Goal: Task Accomplishment & Management: Manage account settings

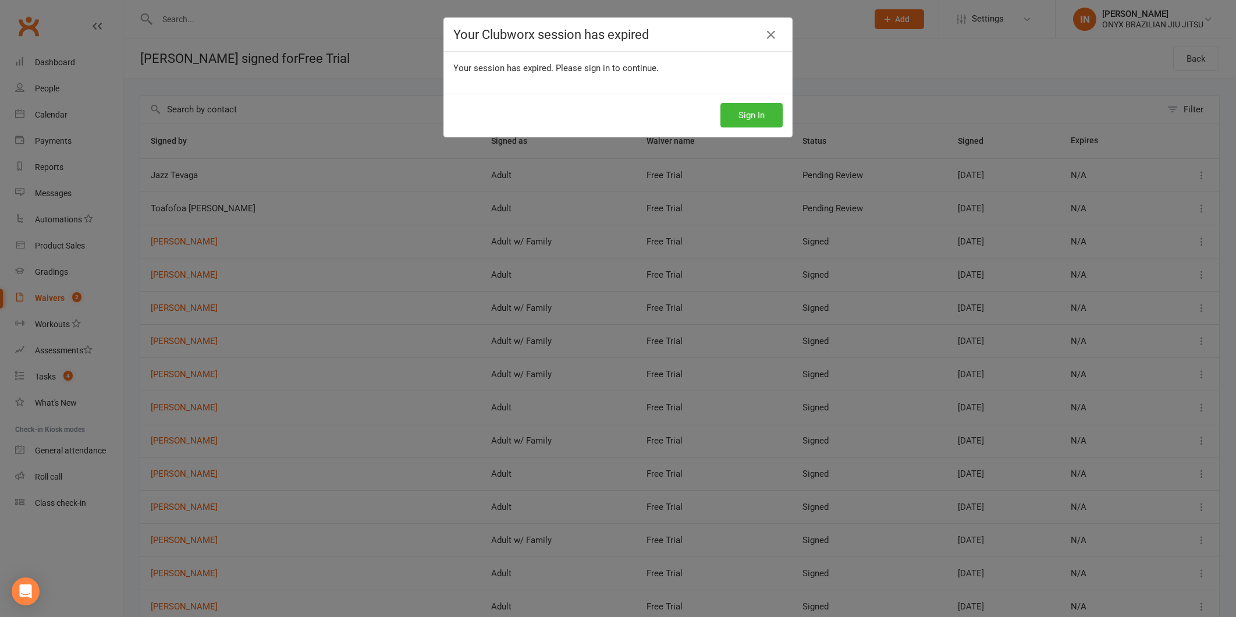
select select "100"
click at [746, 109] on button "Sign In" at bounding box center [752, 115] width 62 height 24
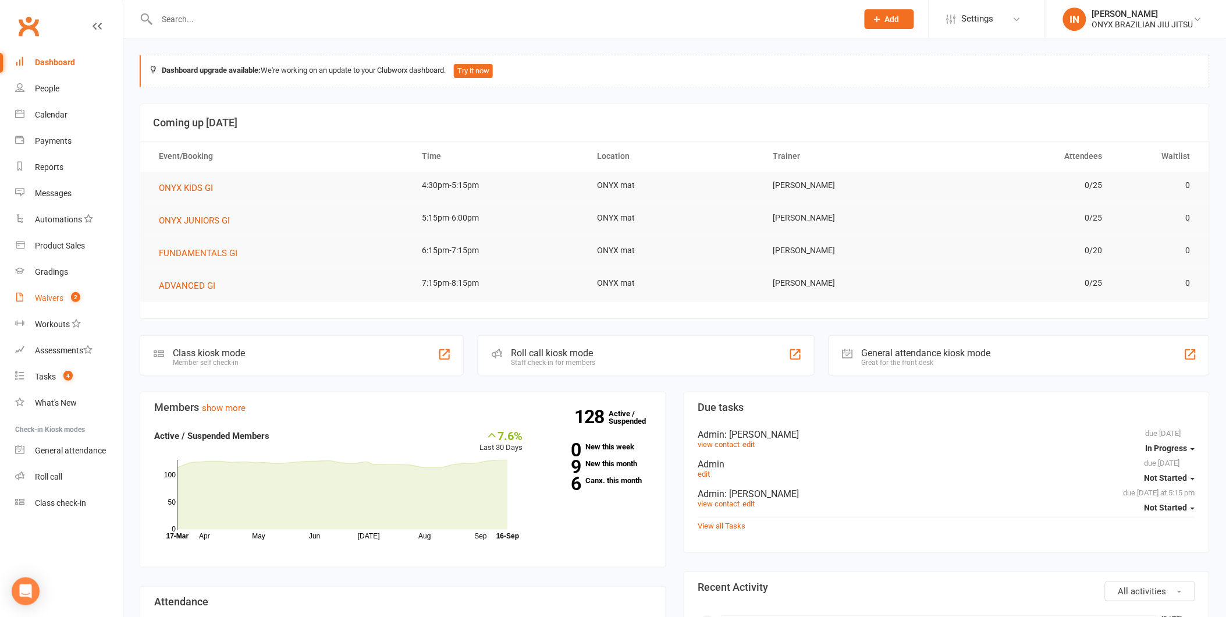
click at [42, 300] on div "Waivers" at bounding box center [49, 297] width 29 height 9
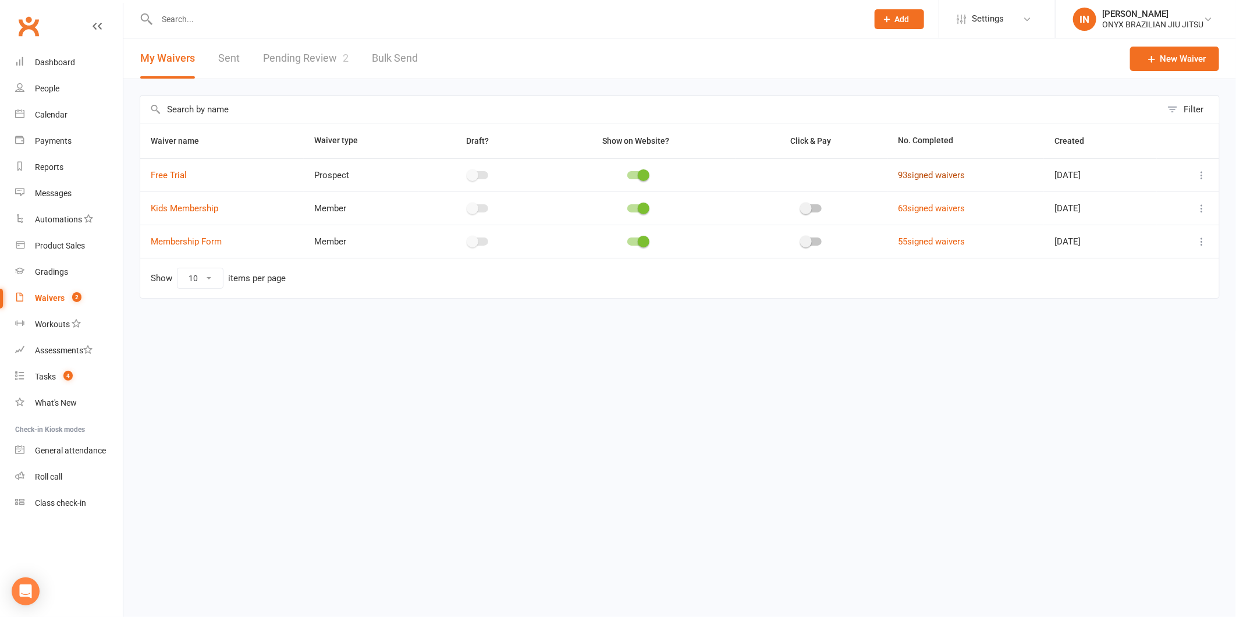
click at [904, 173] on link "93 signed waivers" at bounding box center [931, 175] width 67 height 10
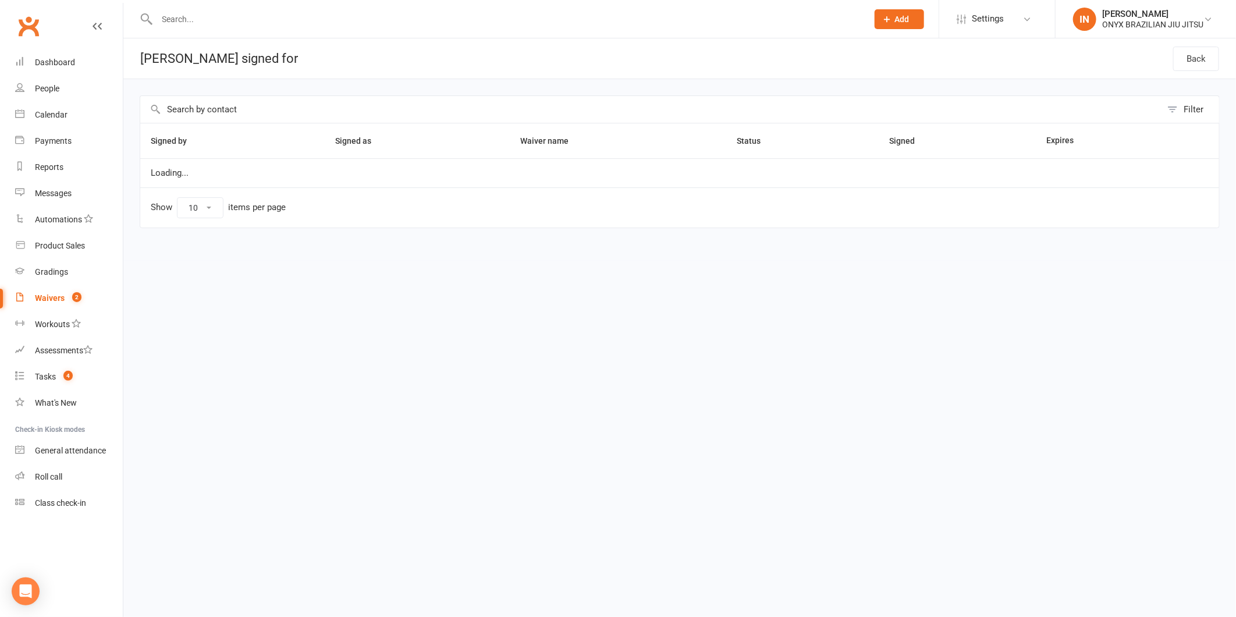
select select "100"
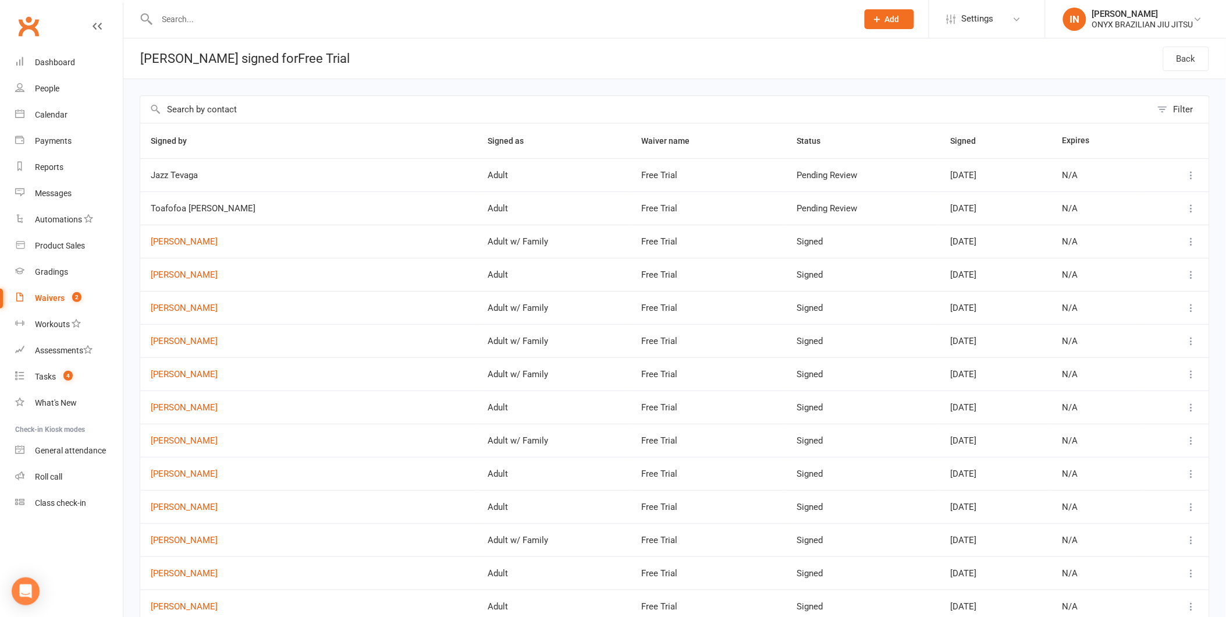
click at [1191, 176] on icon at bounding box center [1192, 175] width 12 height 12
click at [79, 293] on span "2" at bounding box center [76, 297] width 9 height 10
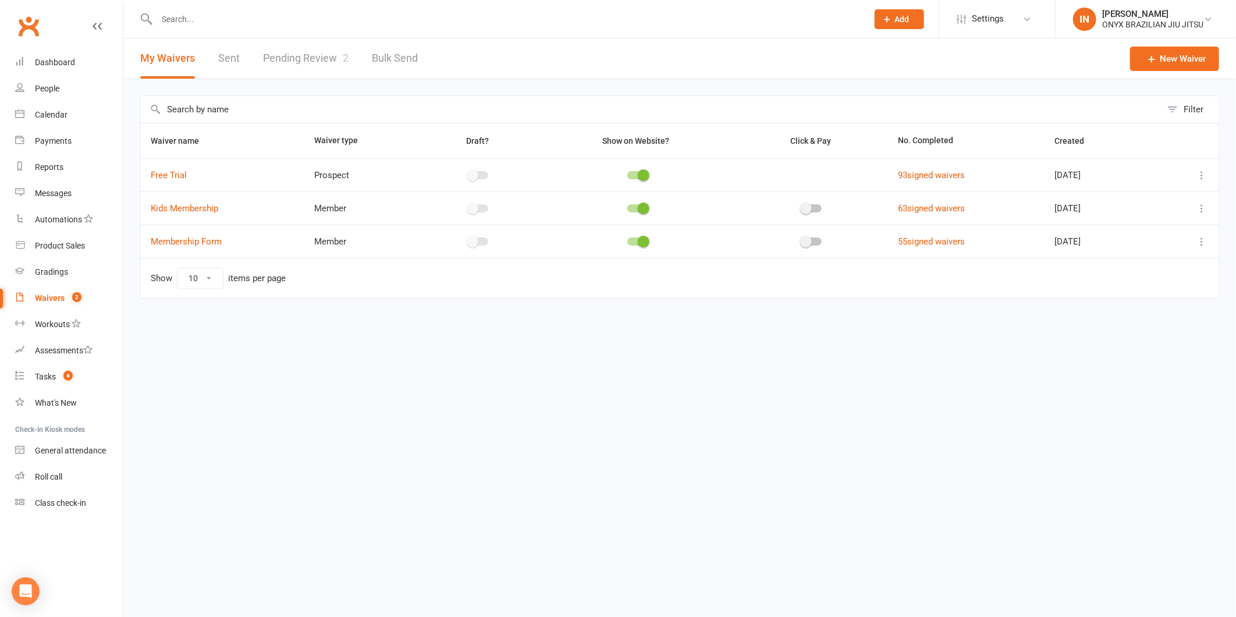
click at [310, 57] on link "Pending Review 2" at bounding box center [306, 58] width 86 height 40
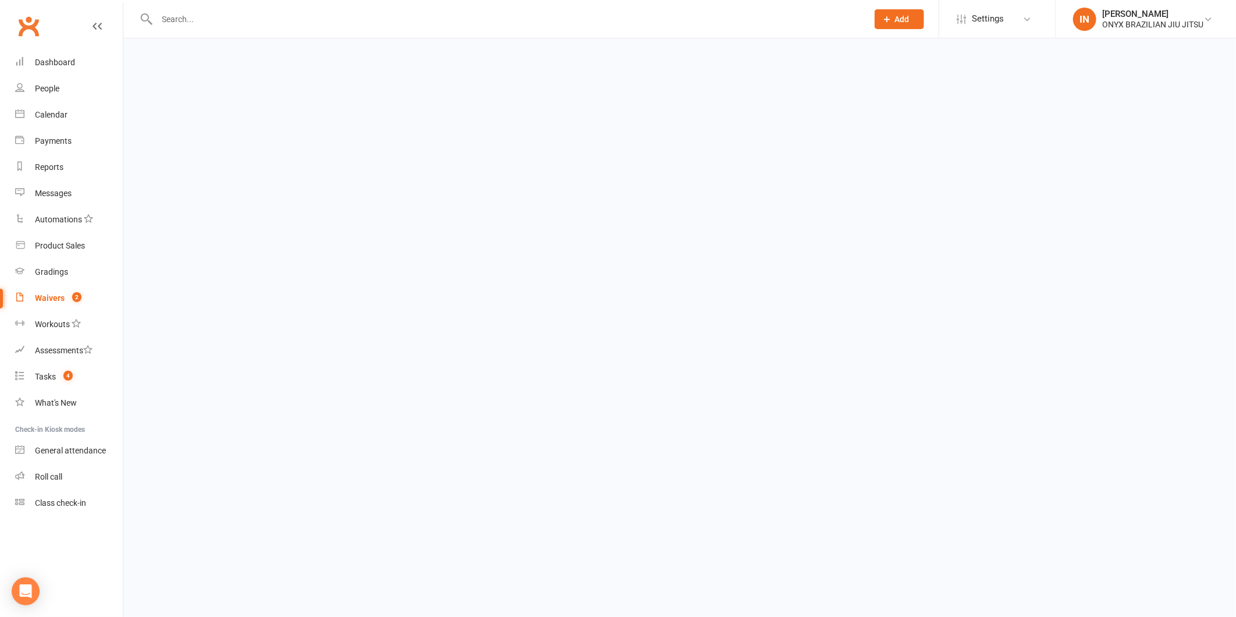
select select "25"
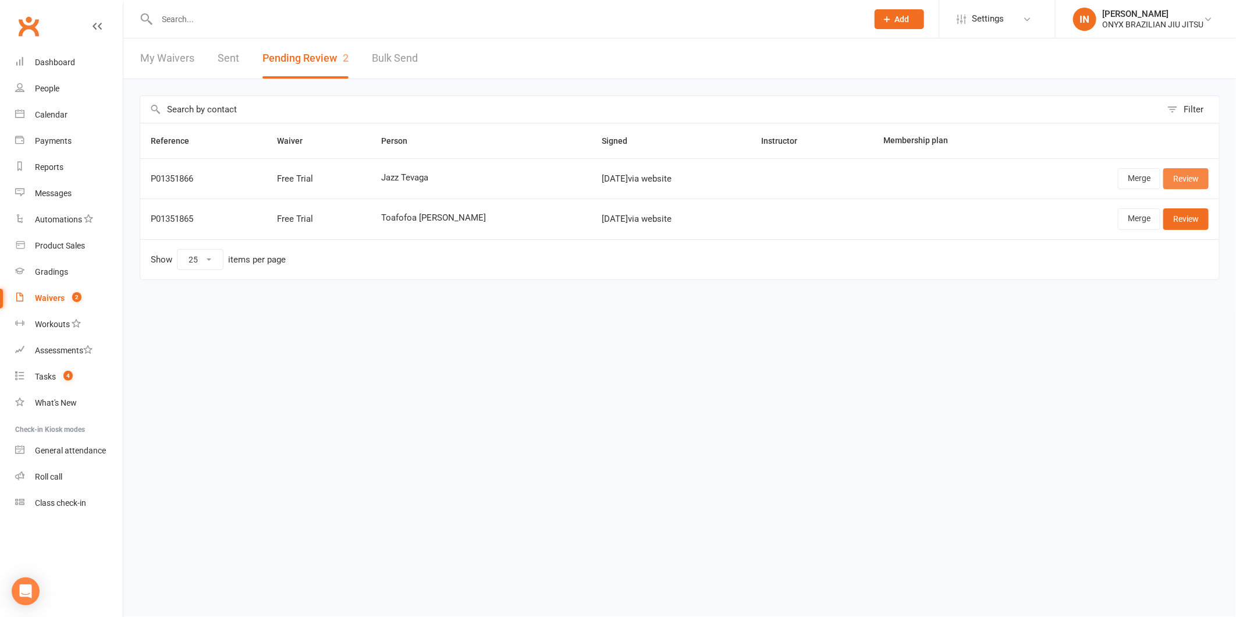
click at [1178, 178] on link "Review" at bounding box center [1185, 178] width 45 height 21
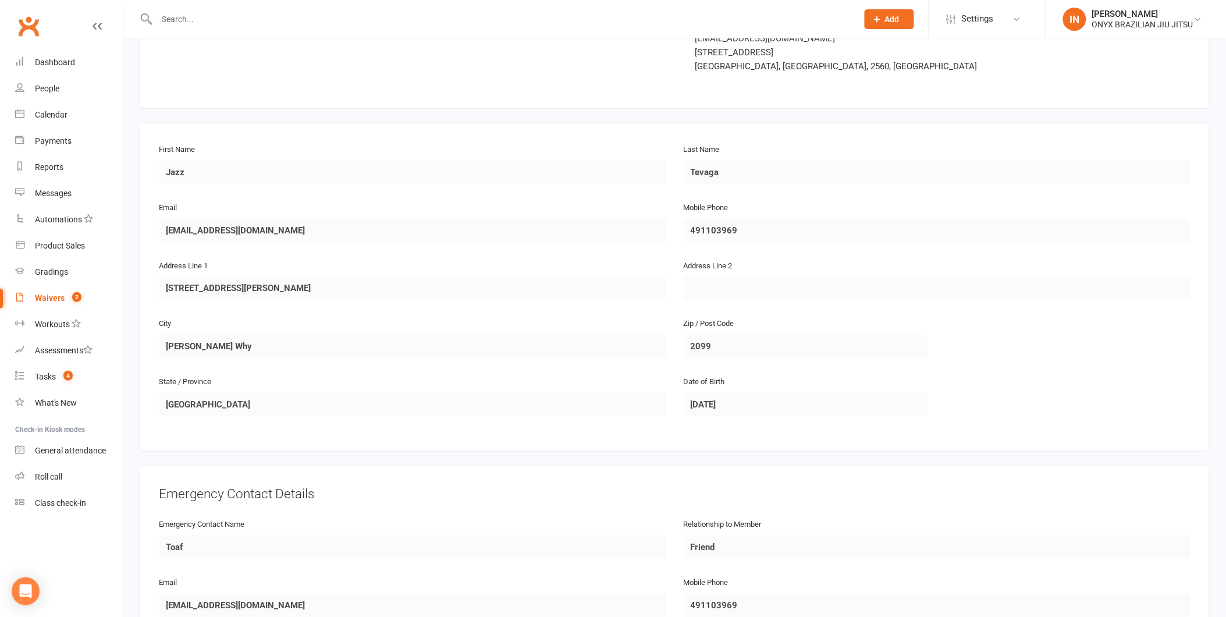
scroll to position [72, 0]
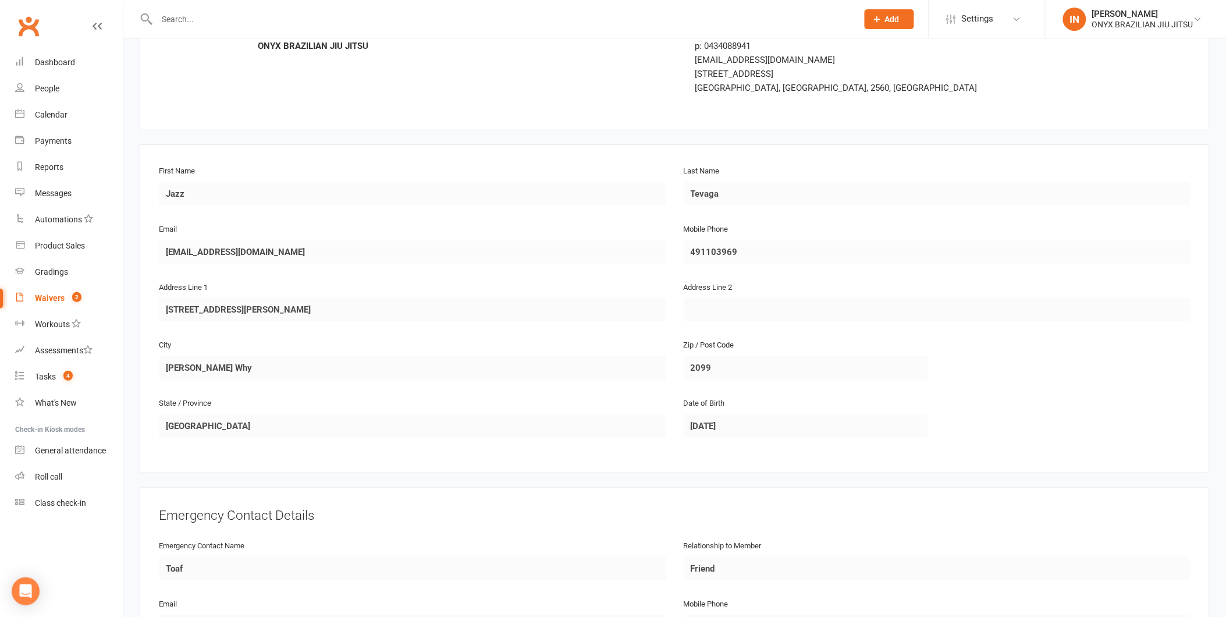
click at [73, 298] on span "2" at bounding box center [76, 297] width 9 height 10
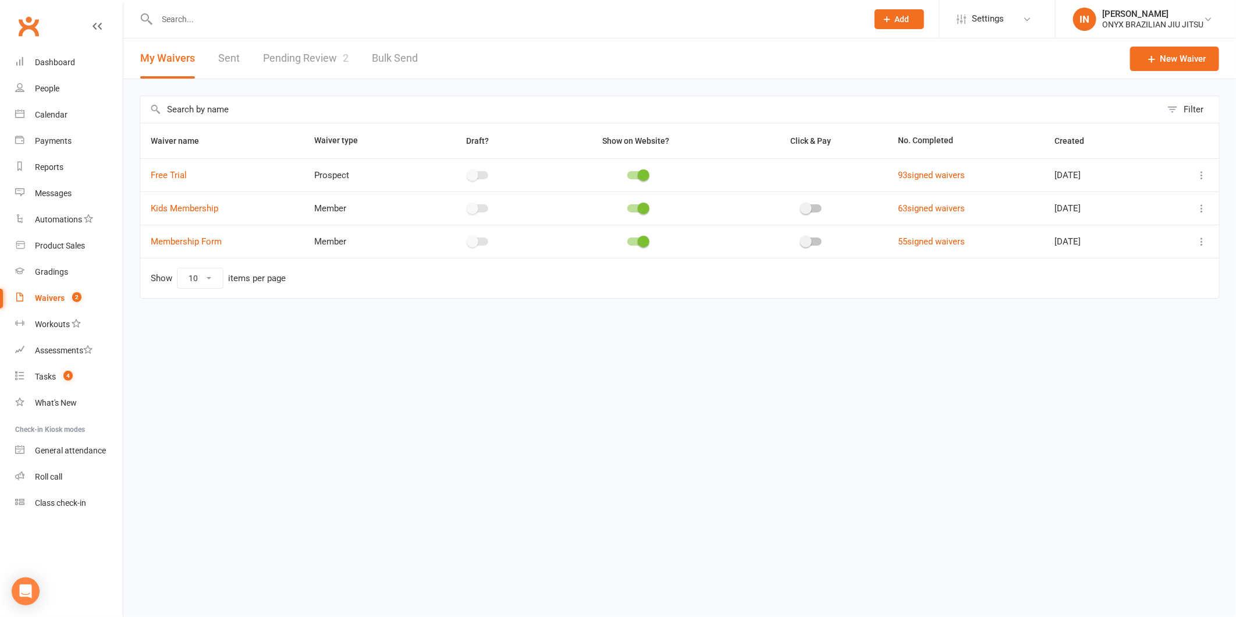
click at [330, 54] on link "Pending Review 2" at bounding box center [306, 58] width 86 height 40
select select "25"
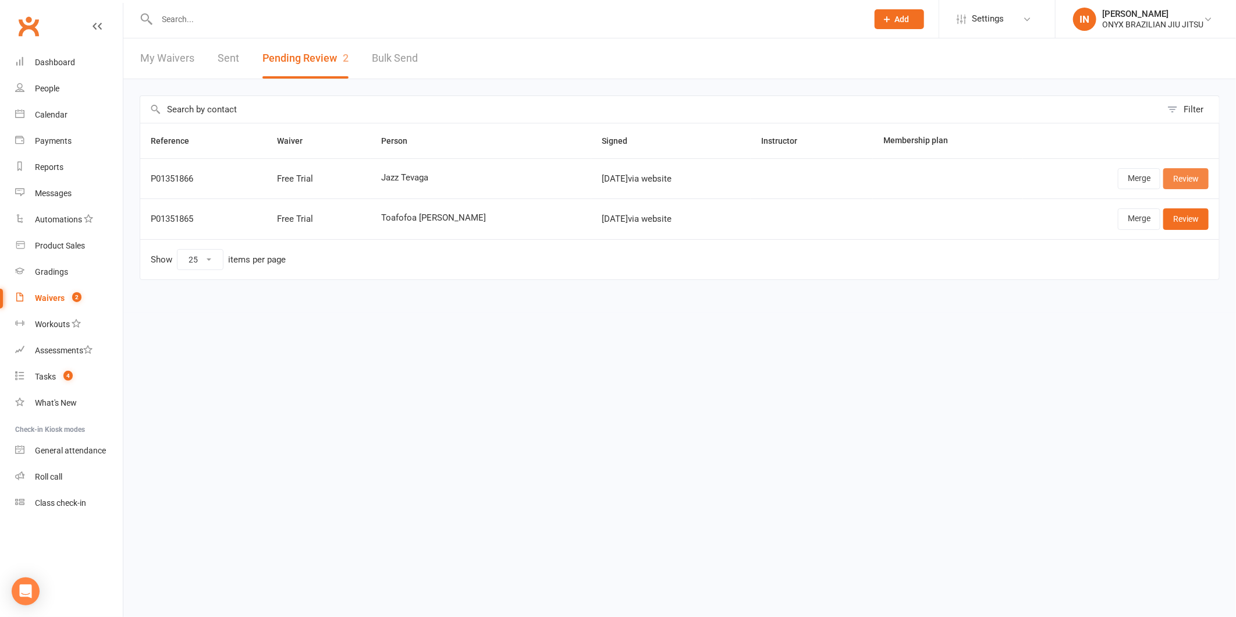
click at [1186, 176] on link "Review" at bounding box center [1185, 178] width 45 height 21
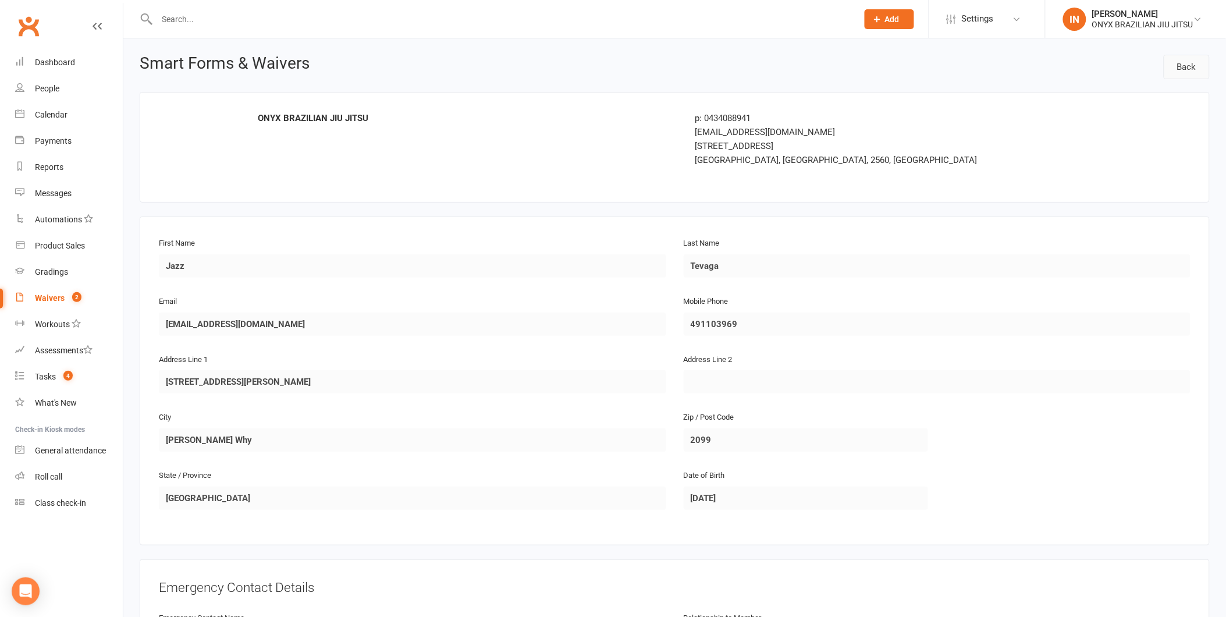
click at [1183, 62] on link "Back" at bounding box center [1187, 67] width 46 height 24
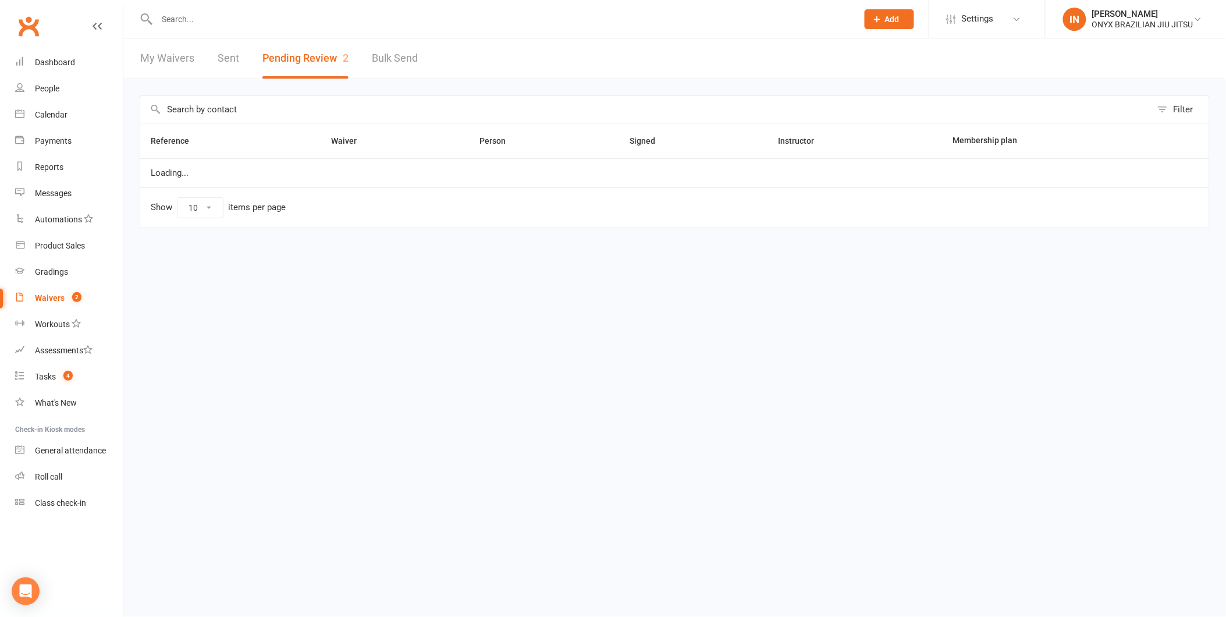
select select "25"
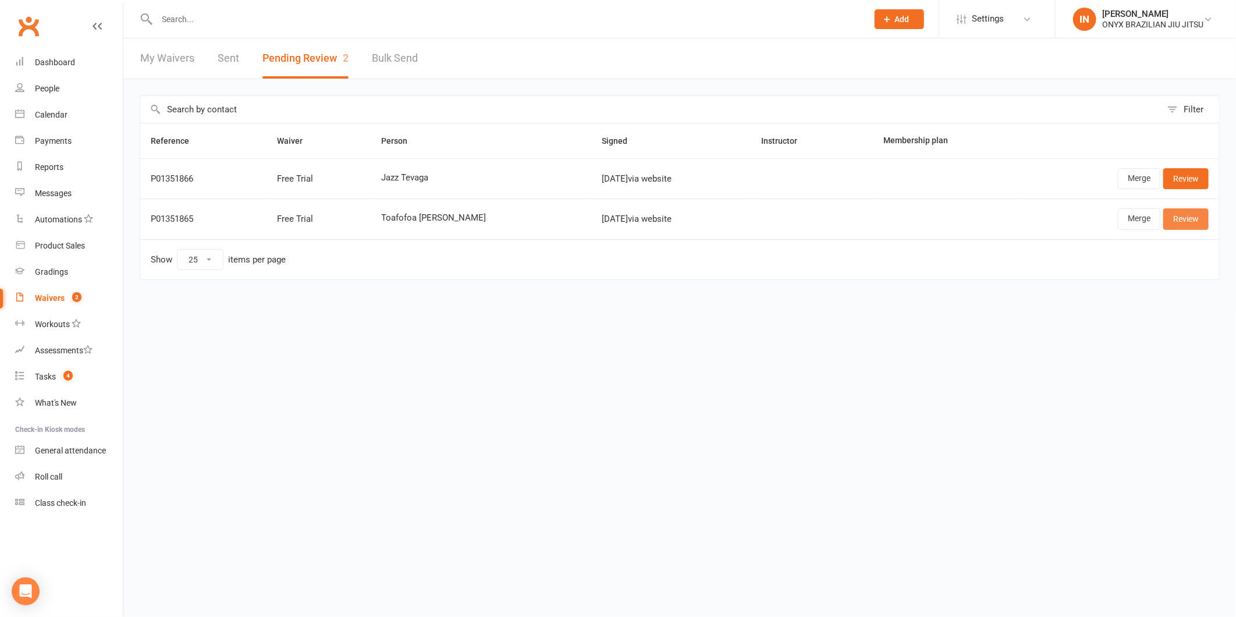
click at [1184, 217] on link "Review" at bounding box center [1185, 218] width 45 height 21
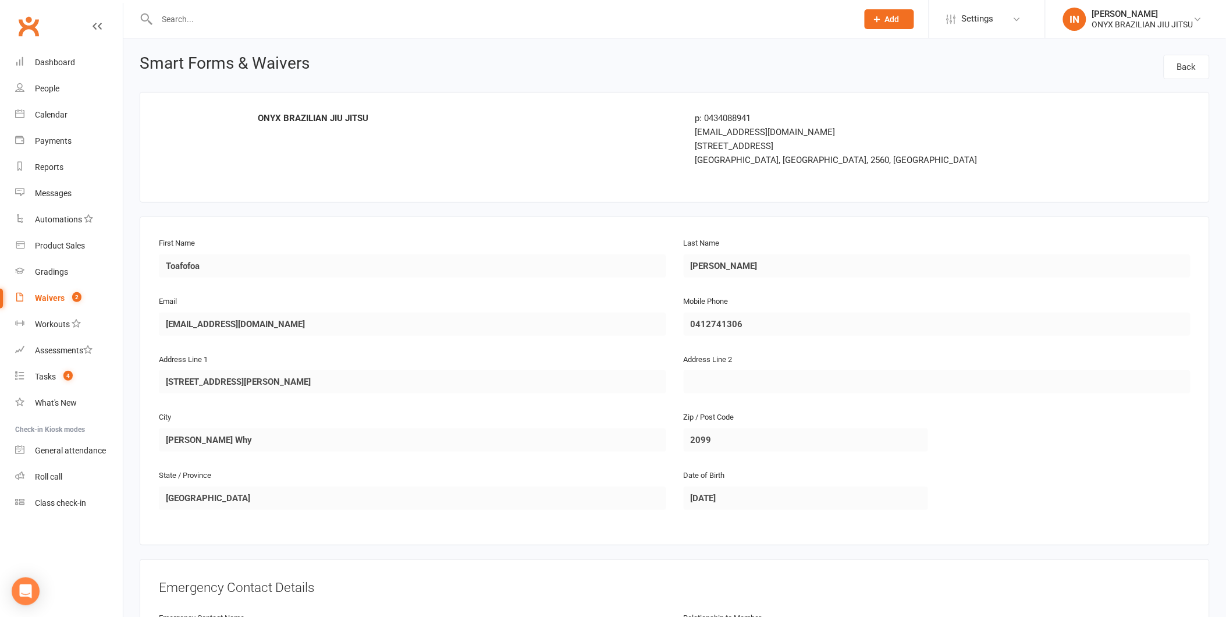
click at [63, 295] on div "Waivers" at bounding box center [50, 297] width 30 height 9
